Goal: Information Seeking & Learning: Find contact information

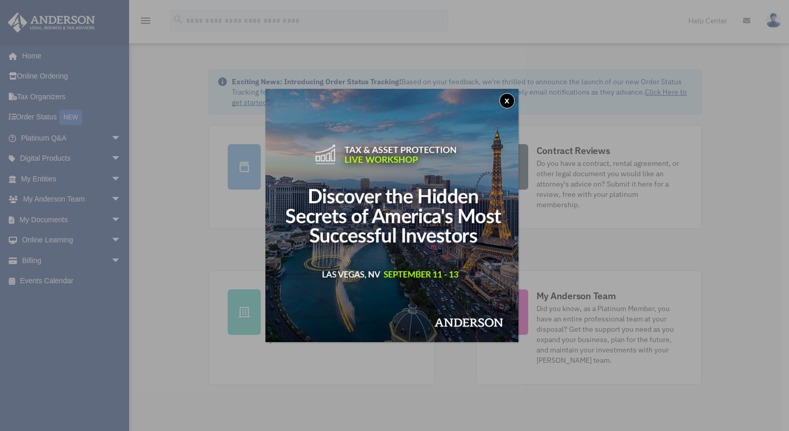
click at [514, 100] on button "x" at bounding box center [508, 101] width 16 height 16
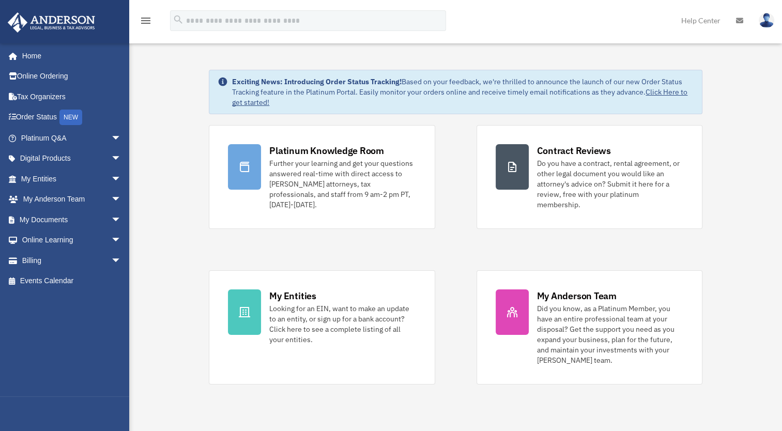
click at [100, 338] on div "robin.dirro@gmail.com Sign Out robin.dirro@gmail.com Home Online Ordering Tax O…" at bounding box center [68, 219] width 137 height 353
click at [111, 178] on span "arrow_drop_down" at bounding box center [121, 178] width 21 height 21
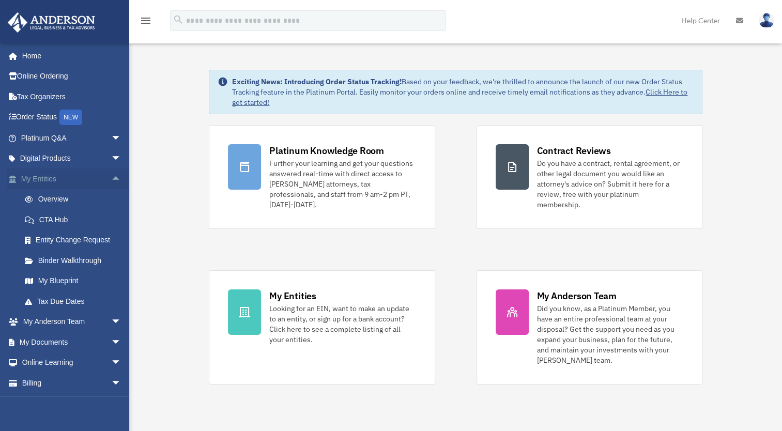
click at [111, 178] on span "arrow_drop_up" at bounding box center [121, 178] width 21 height 21
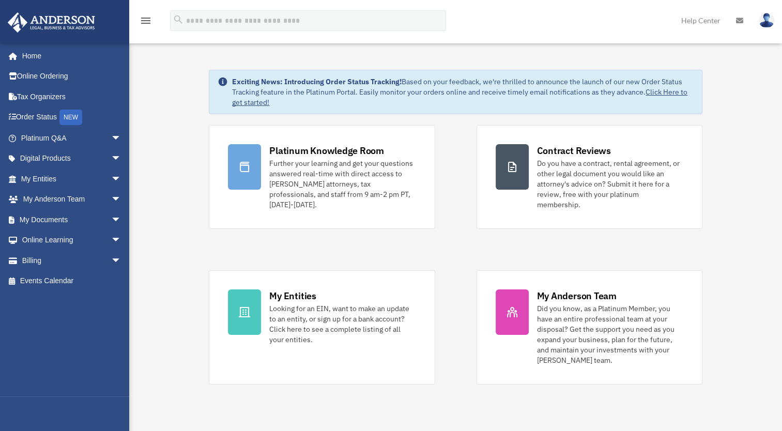
click at [61, 323] on div "robin.dirro@gmail.com Sign Out robin.dirro@gmail.com Home Online Ordering Tax O…" at bounding box center [68, 219] width 137 height 353
click at [104, 410] on div "robin.dirro@gmail.com Sign Out robin.dirro@gmail.com Home Online Ordering Tax O…" at bounding box center [64, 258] width 129 height 431
click at [111, 196] on span "arrow_drop_down" at bounding box center [121, 199] width 21 height 21
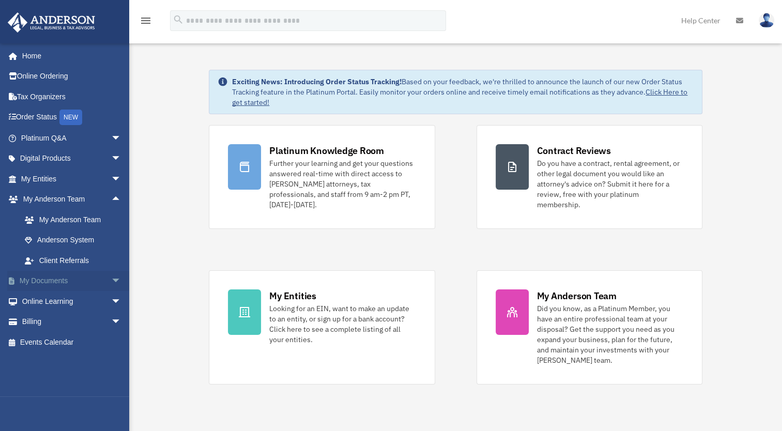
click at [111, 280] on span "arrow_drop_down" at bounding box center [121, 281] width 21 height 21
click at [54, 298] on link "Box" at bounding box center [75, 301] width 122 height 21
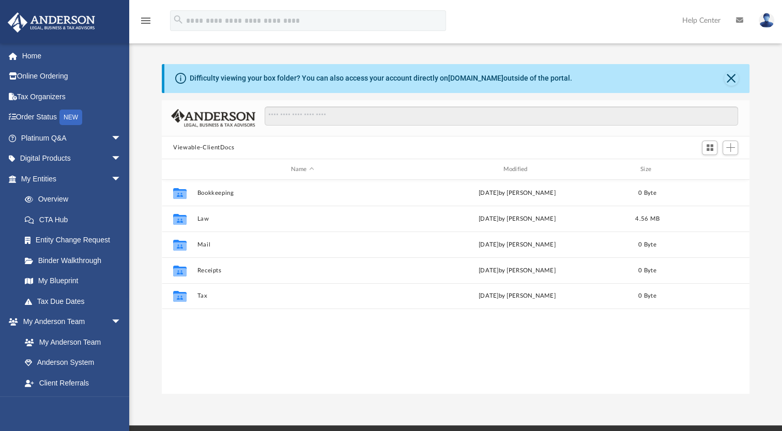
scroll to position [14, 0]
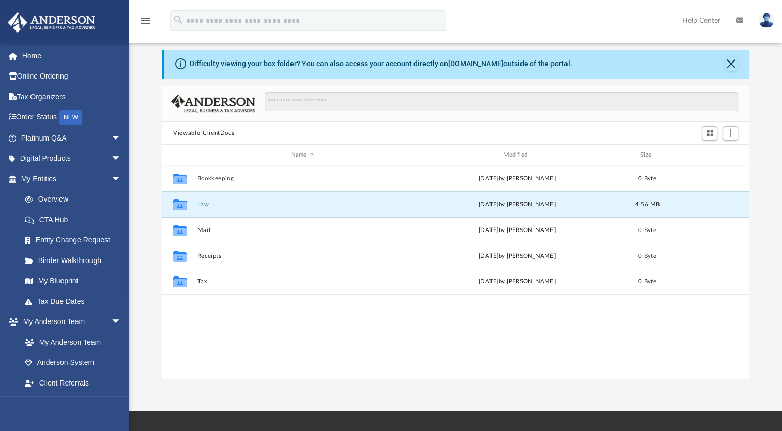
click at [207, 207] on button "Law" at bounding box center [302, 204] width 210 height 7
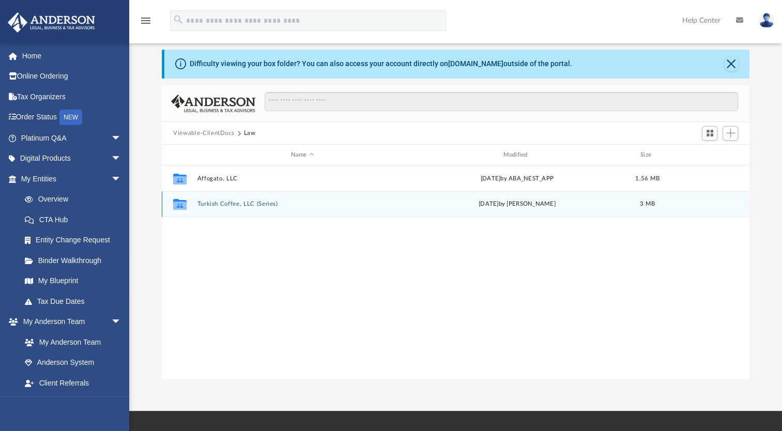
click at [219, 208] on div "Collaborated Folder Turkish Coffee, LLC (Series) [DATE] by [PERSON_NAME] 3 MB" at bounding box center [455, 204] width 587 height 26
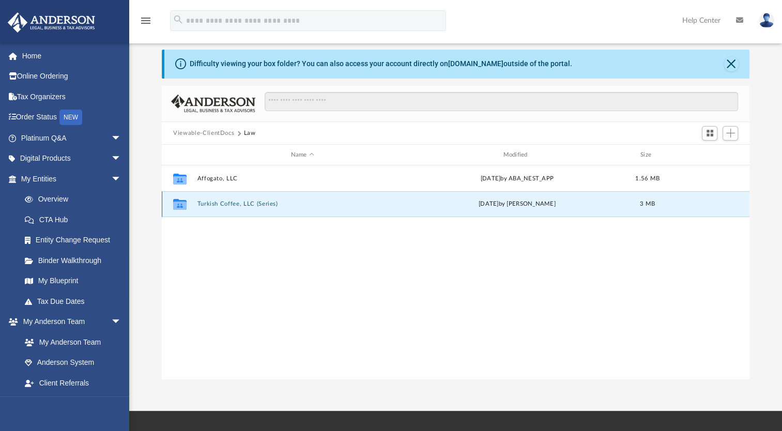
click at [221, 205] on button "Turkish Coffee, LLC (Series)" at bounding box center [302, 203] width 210 height 7
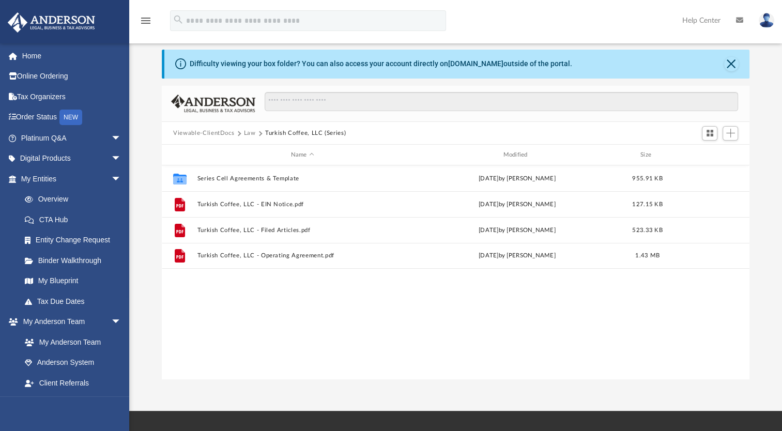
click at [198, 132] on button "Viewable-ClientDocs" at bounding box center [203, 133] width 61 height 9
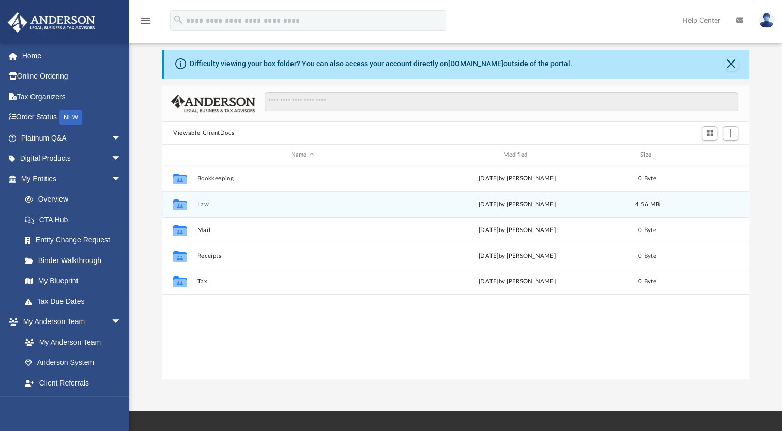
click at [221, 198] on div "Collaborated Folder Law [DATE] by [PERSON_NAME] 4.56 MB" at bounding box center [455, 204] width 587 height 26
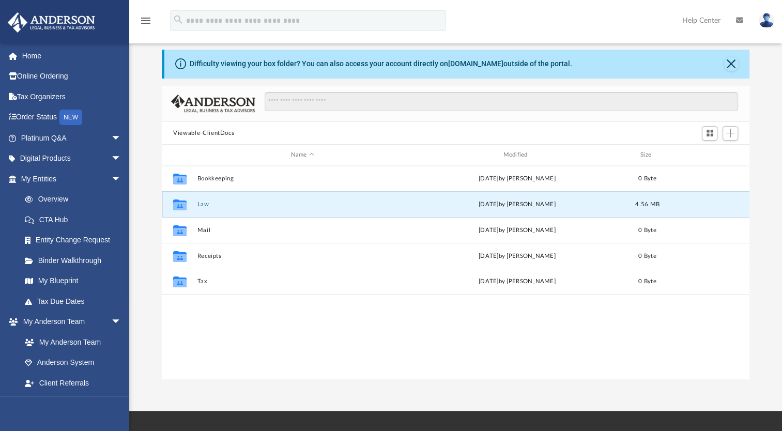
click at [204, 204] on button "Law" at bounding box center [302, 204] width 210 height 7
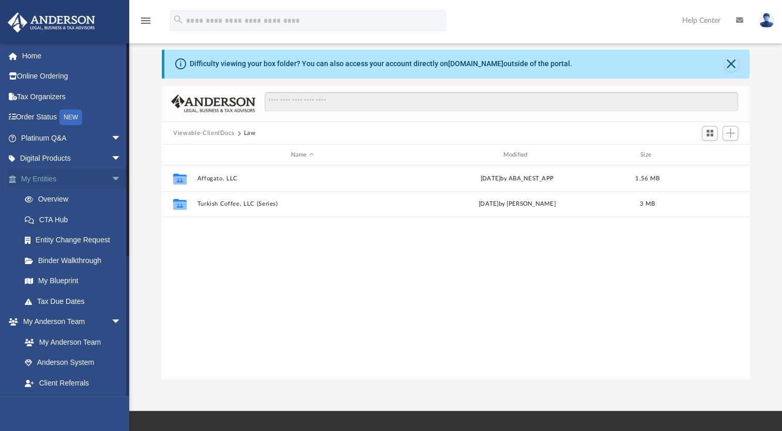
click at [111, 178] on span "arrow_drop_down" at bounding box center [121, 178] width 21 height 21
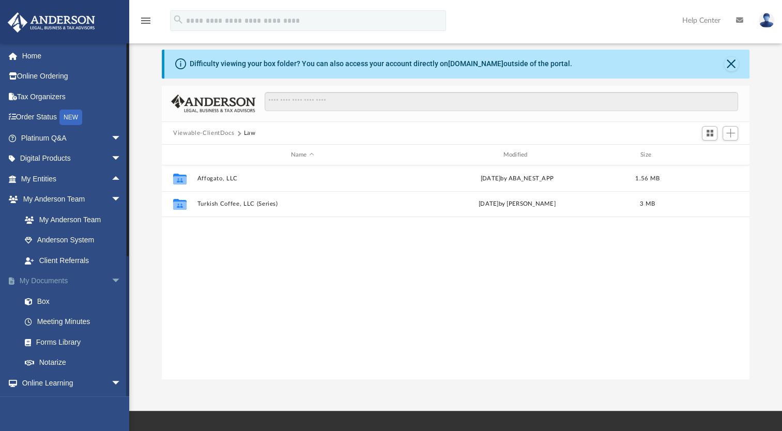
click at [111, 280] on span "arrow_drop_down" at bounding box center [121, 281] width 21 height 21
click at [114, 303] on span "arrow_drop_down" at bounding box center [121, 301] width 21 height 21
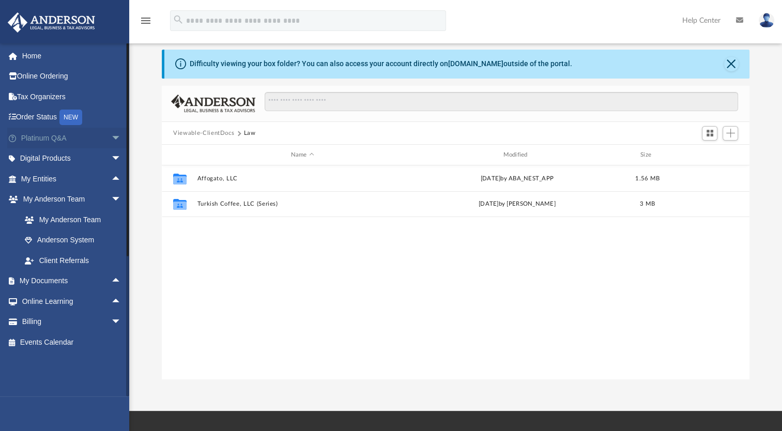
click at [114, 137] on span "arrow_drop_down" at bounding box center [121, 138] width 21 height 21
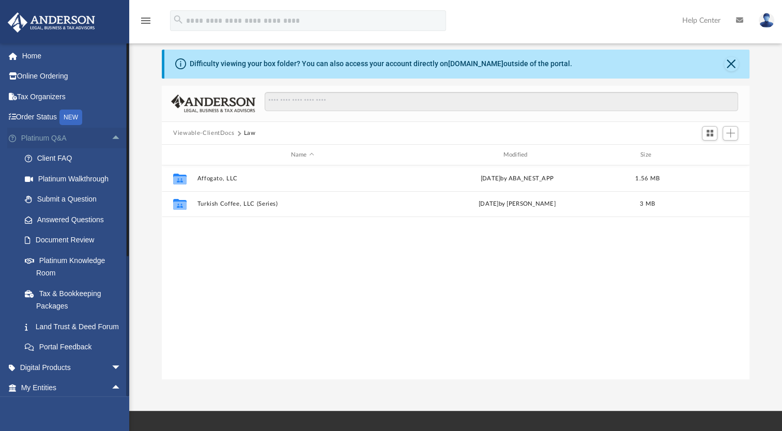
click at [113, 136] on span "arrow_drop_up" at bounding box center [121, 138] width 21 height 21
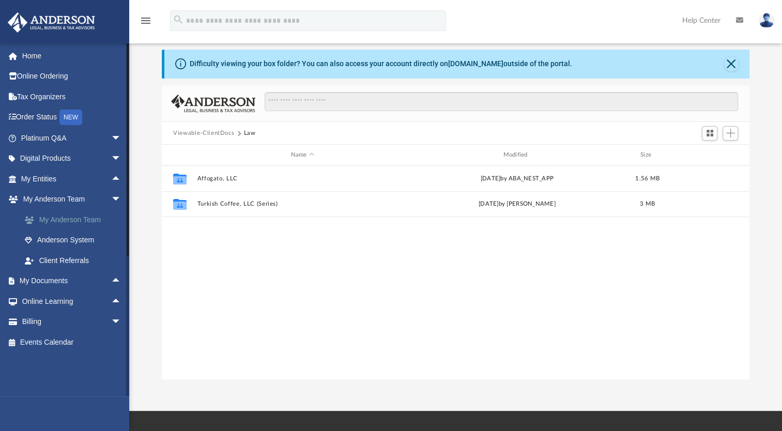
click at [91, 219] on link "My Anderson Team" at bounding box center [75, 219] width 122 height 21
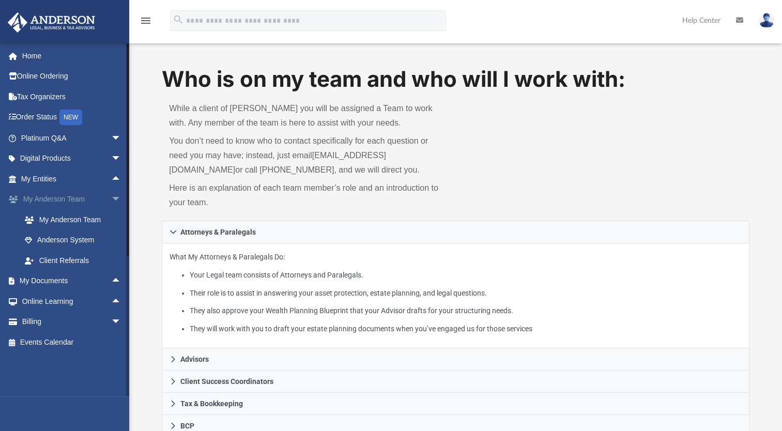
click at [114, 198] on span "arrow_drop_down" at bounding box center [121, 199] width 21 height 21
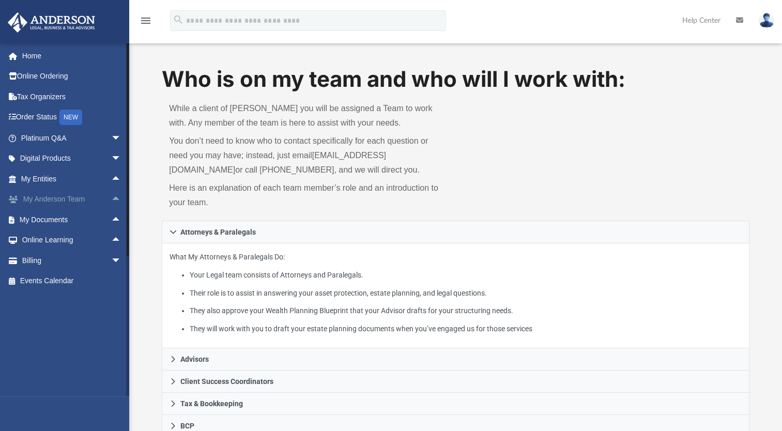
click at [114, 198] on span "arrow_drop_up" at bounding box center [121, 199] width 21 height 21
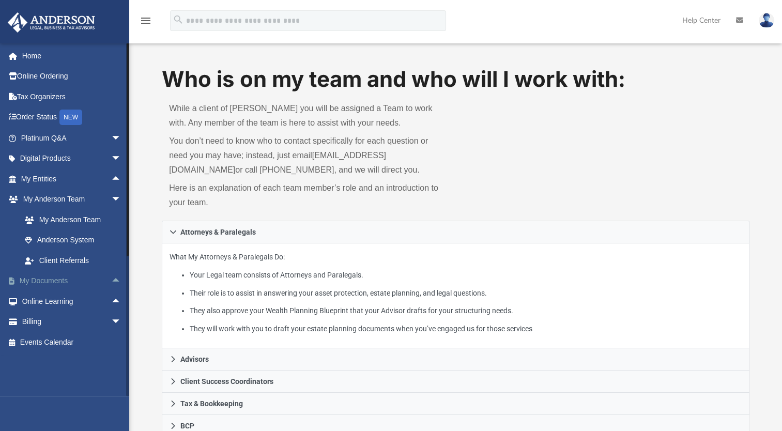
click at [68, 280] on link "My Documents arrow_drop_up" at bounding box center [72, 281] width 130 height 21
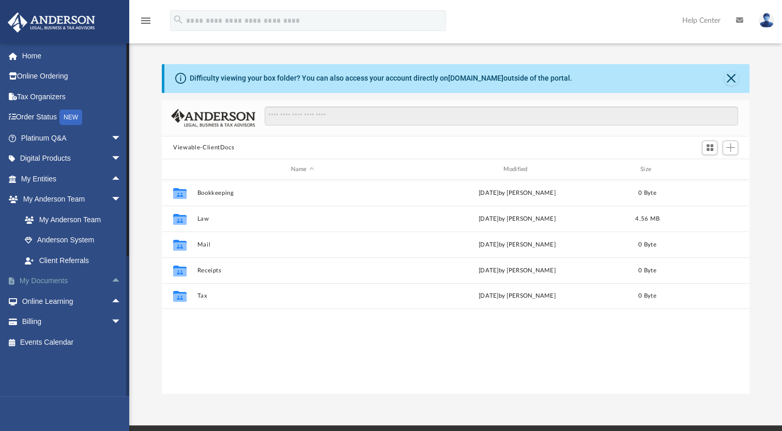
scroll to position [227, 579]
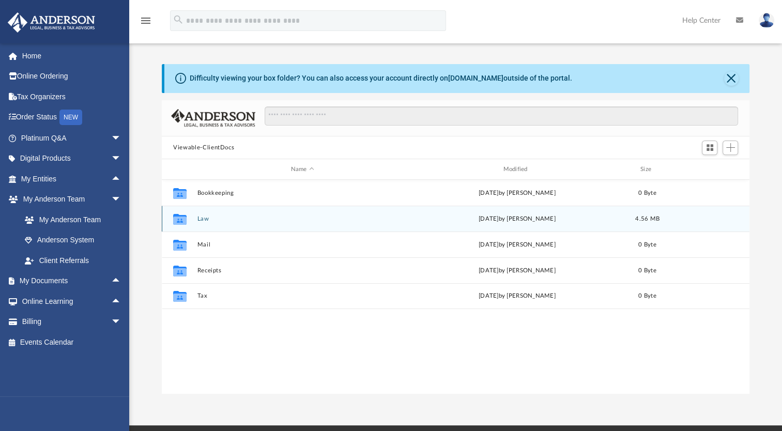
click at [200, 224] on div "Collaborated Folder Law [DATE] by [PERSON_NAME] 4.56 MB" at bounding box center [455, 219] width 587 height 26
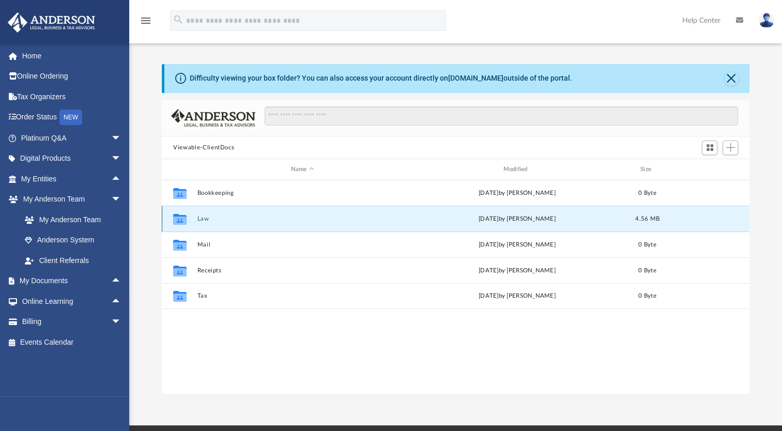
click at [206, 220] on button "Law" at bounding box center [302, 218] width 210 height 7
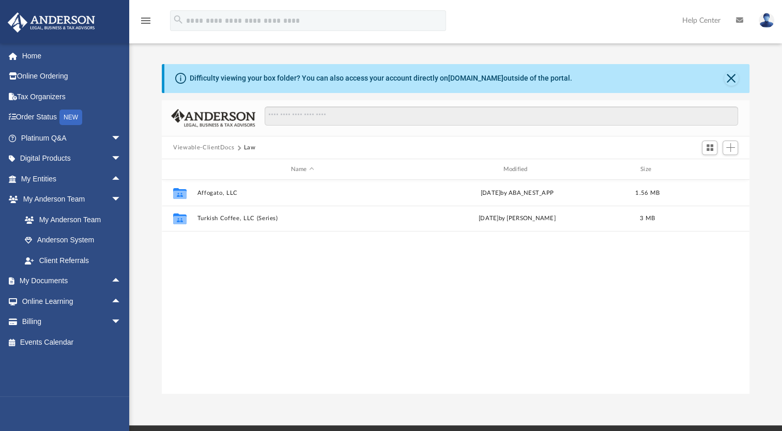
click at [293, 367] on div "Collaborated Folder Affogato, LLC [DATE] by ABA_NEST_APP 1.56 MB Collaborated F…" at bounding box center [455, 287] width 587 height 214
click at [43, 209] on link "My Anderson Team" at bounding box center [75, 219] width 122 height 21
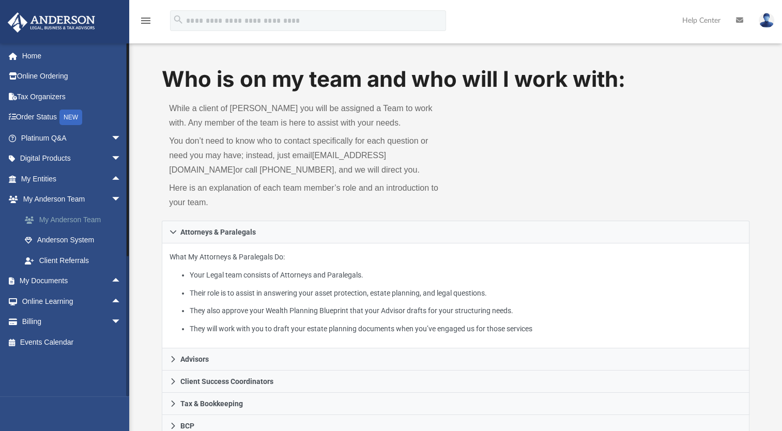
click at [94, 216] on link "My Anderson Team" at bounding box center [75, 219] width 122 height 21
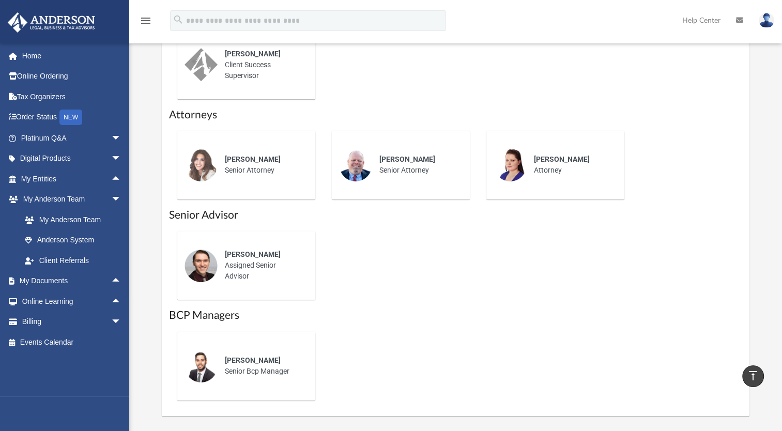
scroll to position [473, 0]
drag, startPoint x: 254, startPoint y: 277, endPoint x: 222, endPoint y: 249, distance: 42.8
click at [222, 249] on div "[PERSON_NAME] Assigned Senior Advisor" at bounding box center [263, 265] width 90 height 47
click at [383, 274] on div "[PERSON_NAME] Assigned Senior Advisor" at bounding box center [455, 265] width 573 height 85
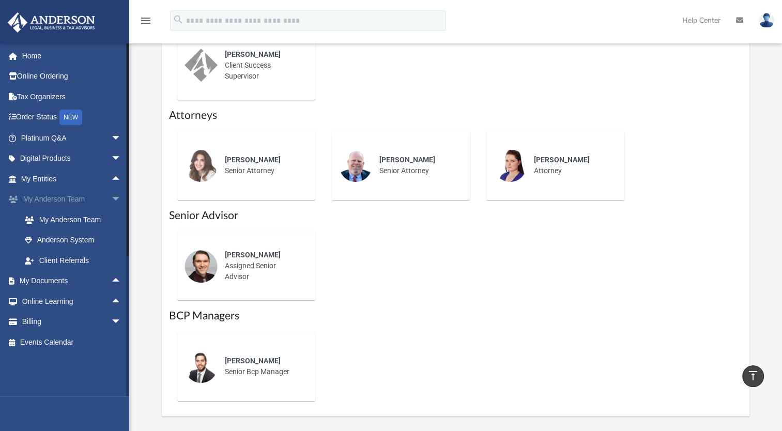
click at [111, 195] on span "arrow_drop_down" at bounding box center [121, 199] width 21 height 21
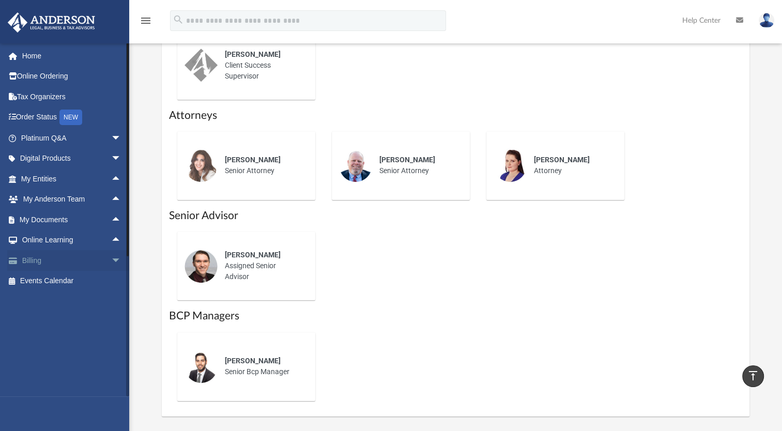
click at [111, 262] on span "arrow_drop_down" at bounding box center [121, 260] width 21 height 21
click at [111, 262] on span "arrow_drop_up" at bounding box center [121, 260] width 21 height 21
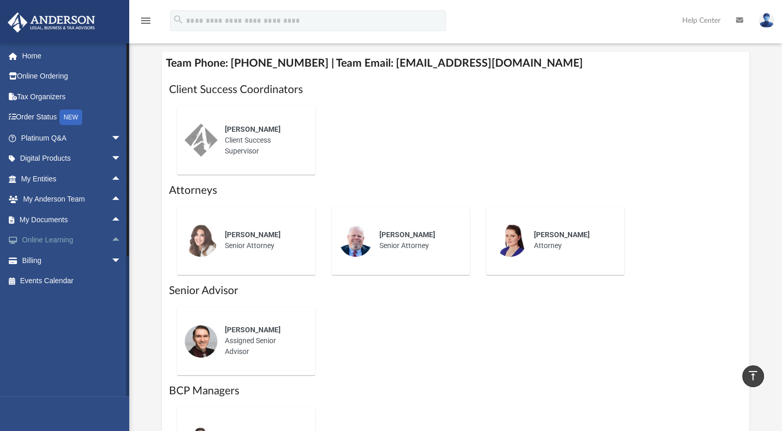
scroll to position [397, 0]
click at [138, 253] on div "Who is on my team and who will I work with: While a client of [PERSON_NAME] you…" at bounding box center [455, 79] width 653 height 825
